Goal: Task Accomplishment & Management: Complete application form

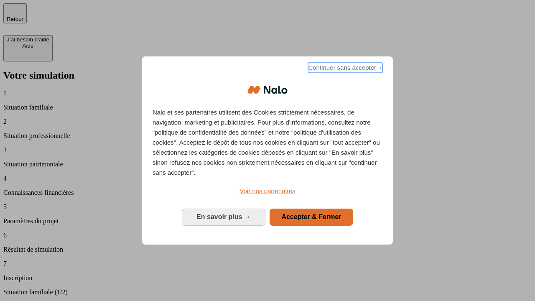
click at [344, 69] on span "Continuer sans accepter →" at bounding box center [345, 68] width 74 height 10
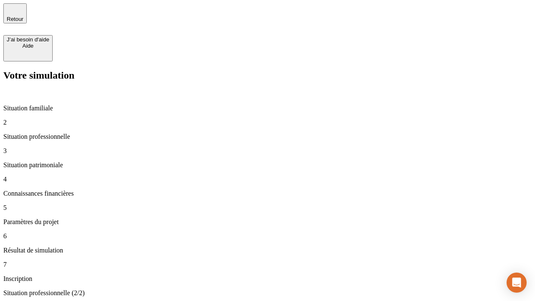
type input "30 000"
type input "40 000"
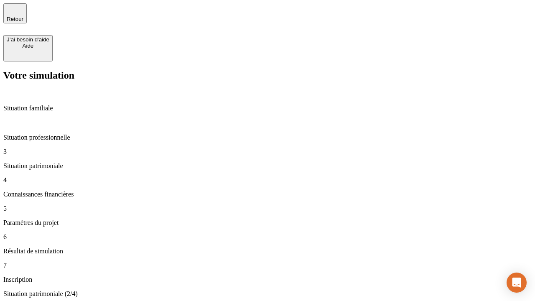
type input "1 100"
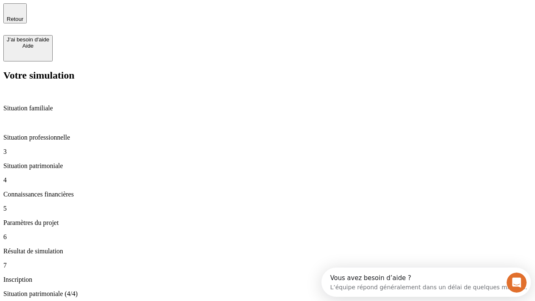
type input "20"
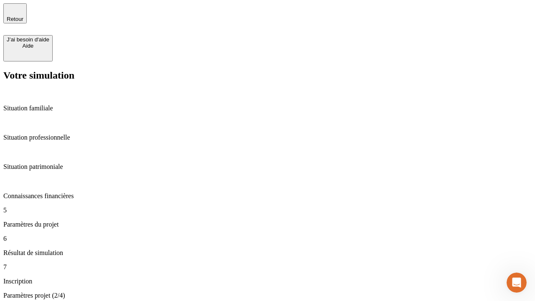
type input "40"
type input "50 000"
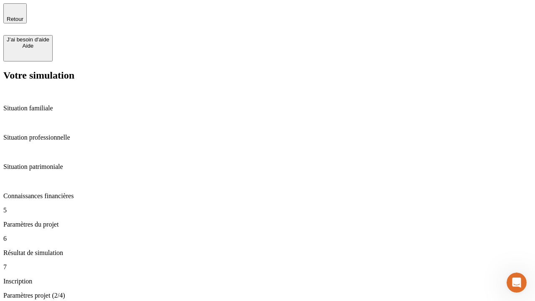
type input "640"
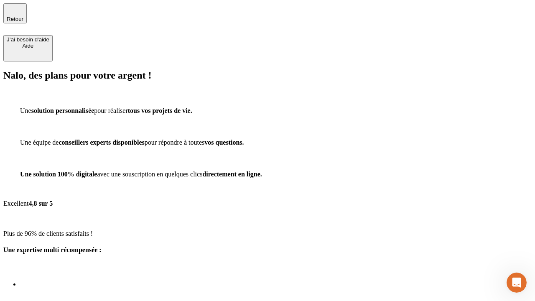
type input "[EMAIL_ADDRESS][DOMAIN_NAME]"
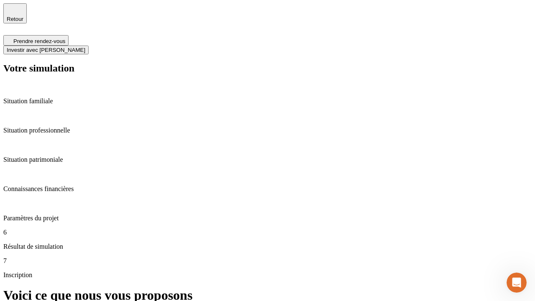
click at [85, 47] on span "Investir avec [PERSON_NAME]" at bounding box center [46, 50] width 79 height 6
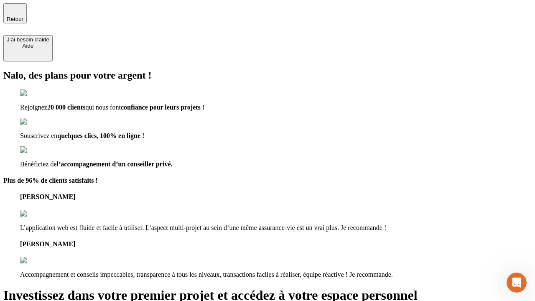
type input "[EMAIL_ADDRESS][DOMAIN_NAME]"
